Goal: Find specific page/section: Find specific page/section

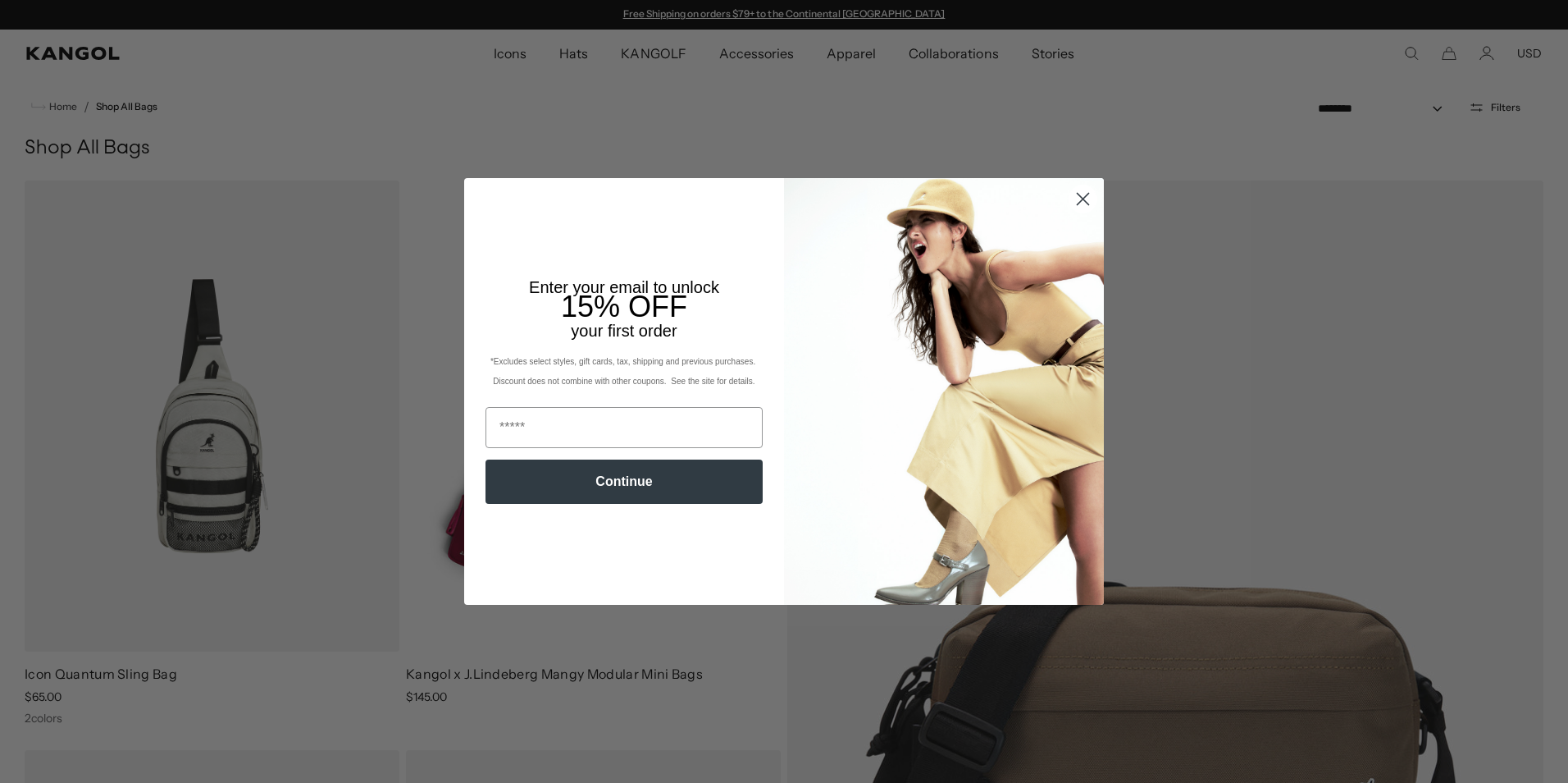
click at [1070, 203] on circle "Close dialog" at bounding box center [1083, 199] width 27 height 27
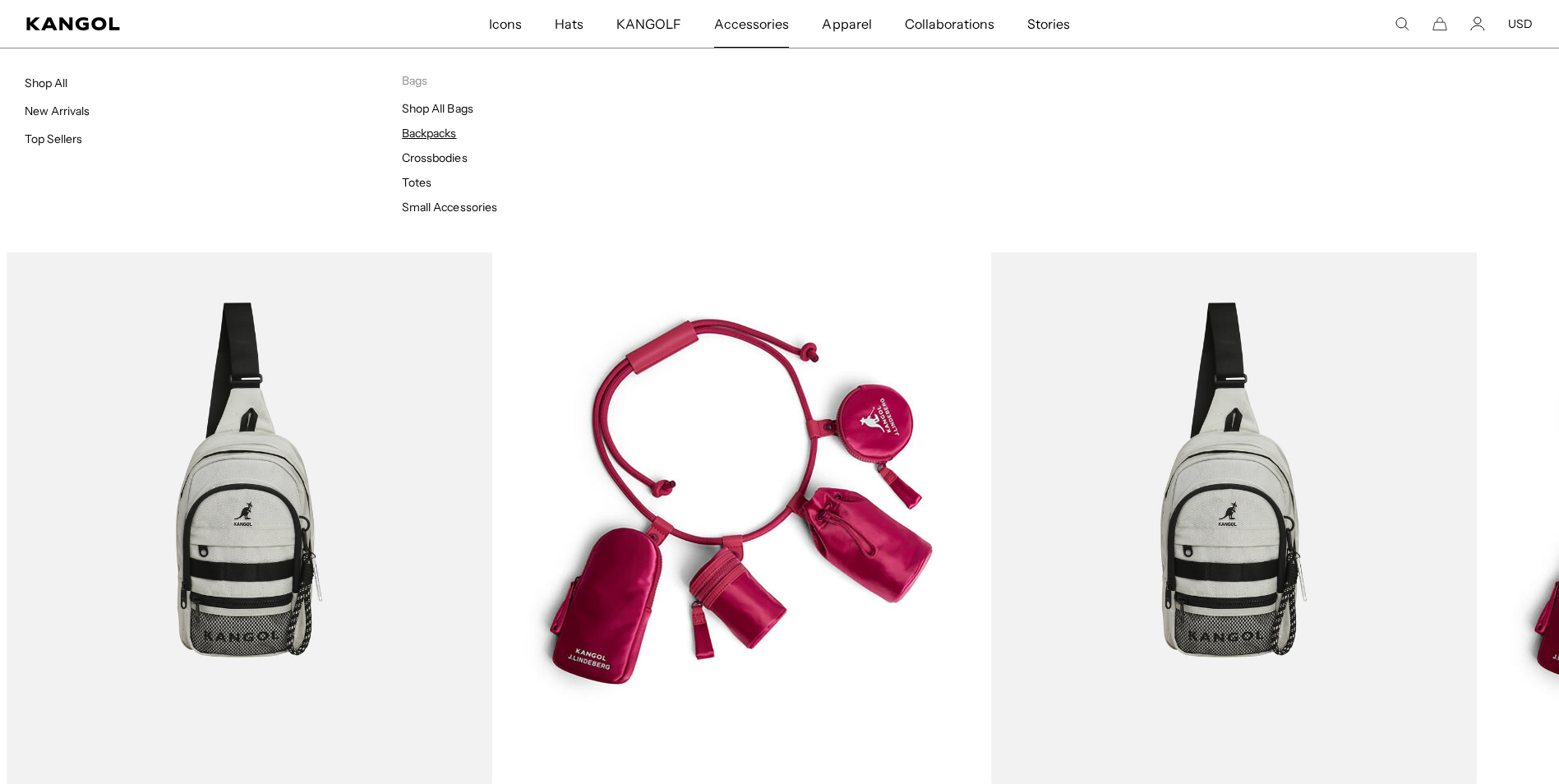
click at [441, 133] on link "Backpacks" at bounding box center [428, 133] width 54 height 15
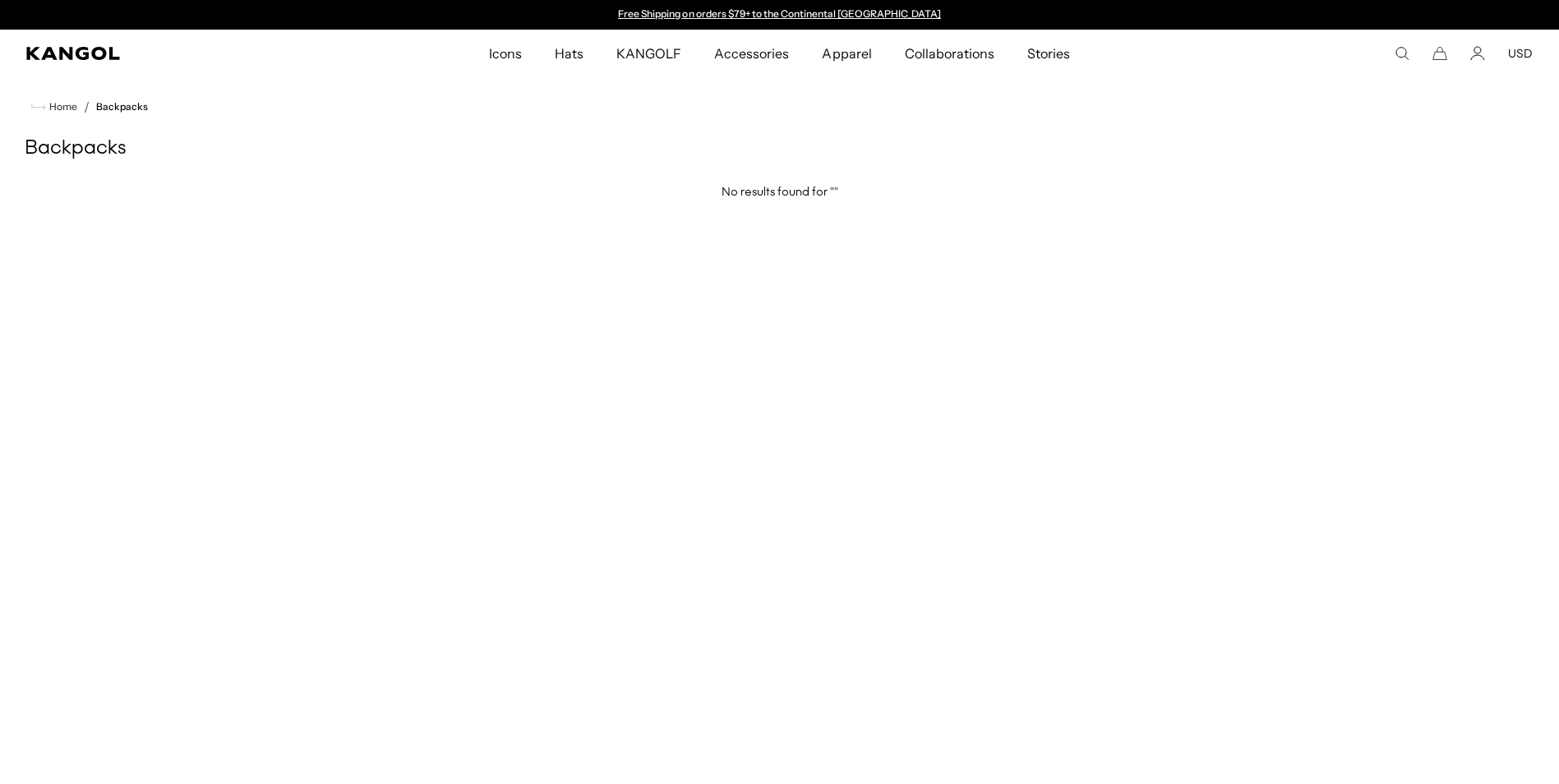
click at [756, 45] on span "Accessories" at bounding box center [751, 53] width 75 height 48
